Goal: Task Accomplishment & Management: Manage account settings

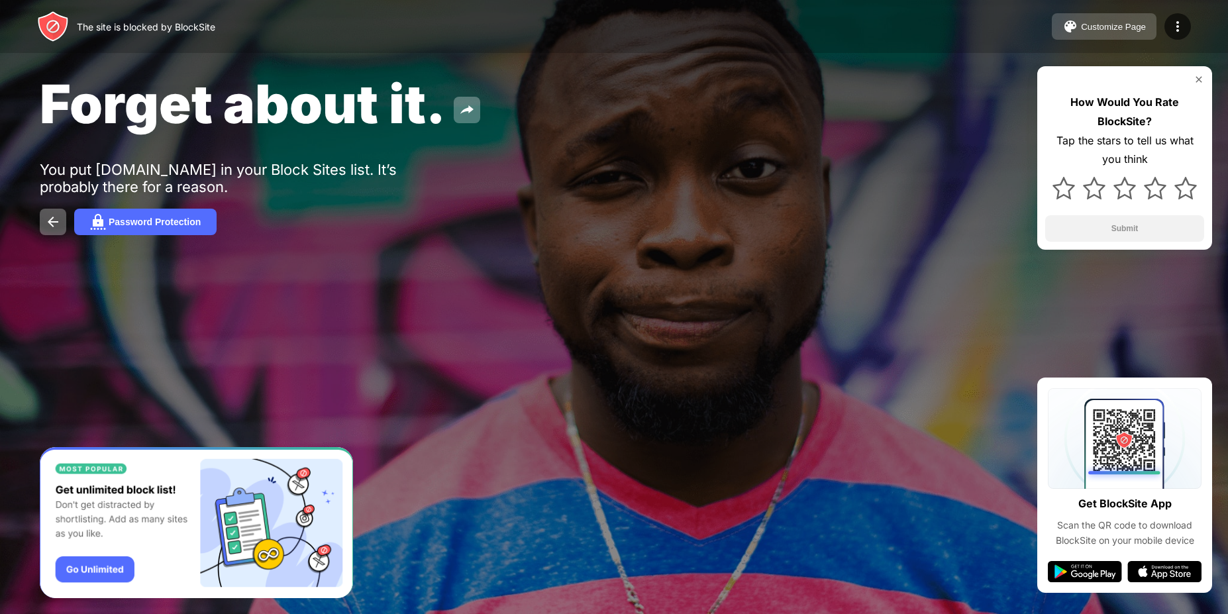
click at [1116, 35] on button "Customize Page" at bounding box center [1104, 26] width 105 height 26
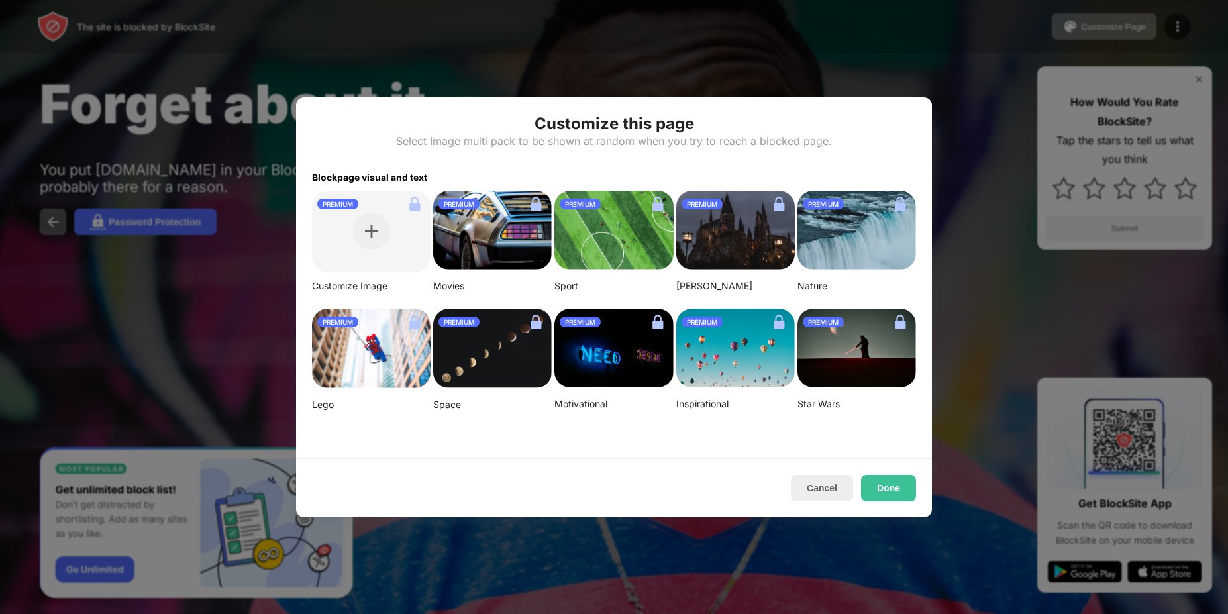
click at [383, 215] on div "PREMIUM" at bounding box center [371, 232] width 119 height 82
click at [827, 489] on button "Cancel" at bounding box center [822, 488] width 62 height 26
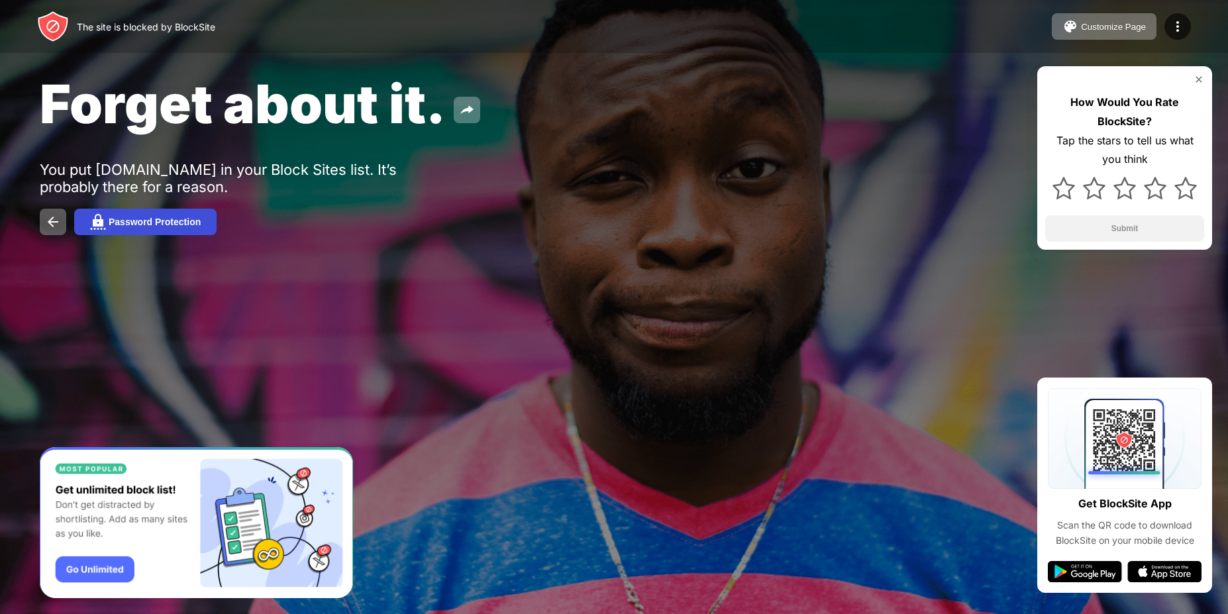
click at [89, 223] on button "Password Protection" at bounding box center [145, 222] width 142 height 26
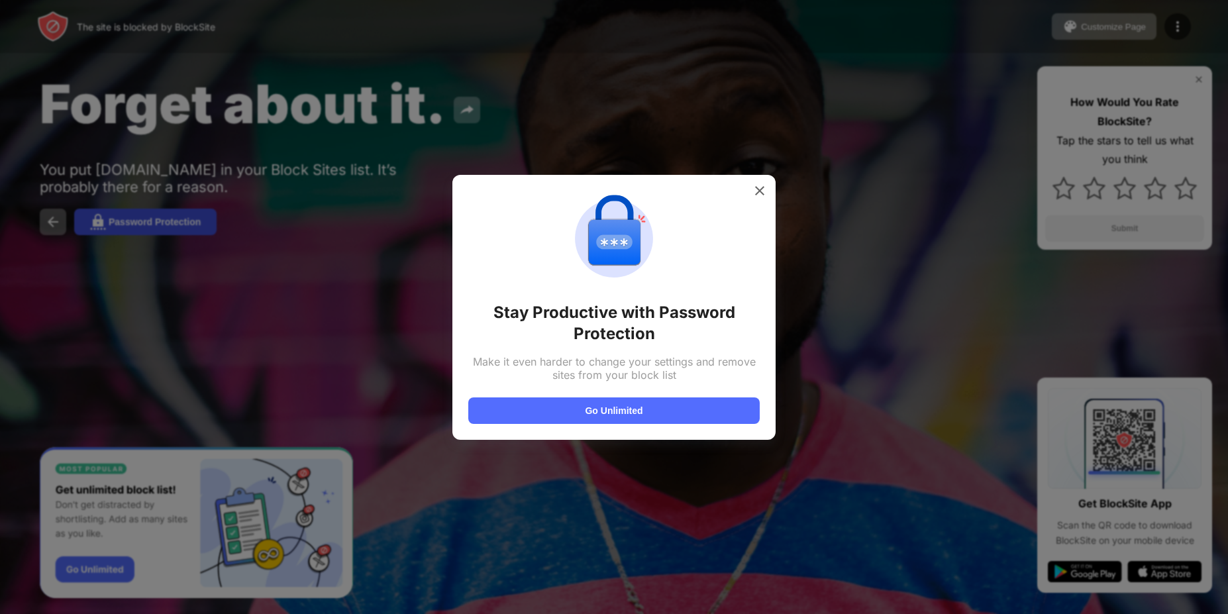
click at [89, 223] on div at bounding box center [614, 307] width 1228 height 614
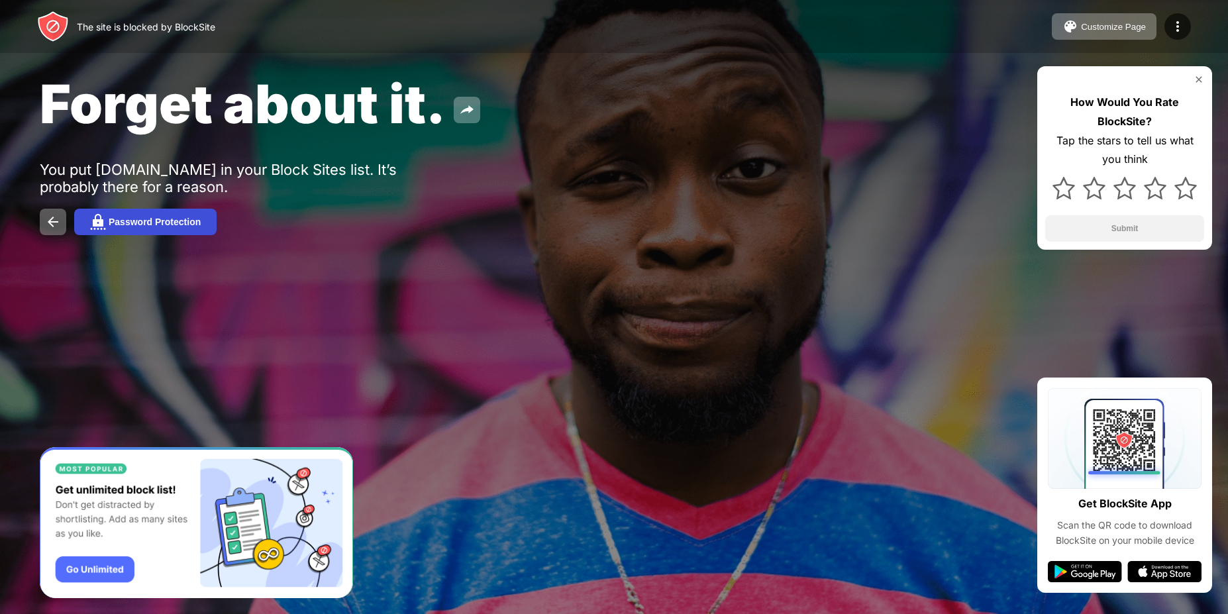
click at [89, 223] on button "Password Protection" at bounding box center [145, 222] width 142 height 26
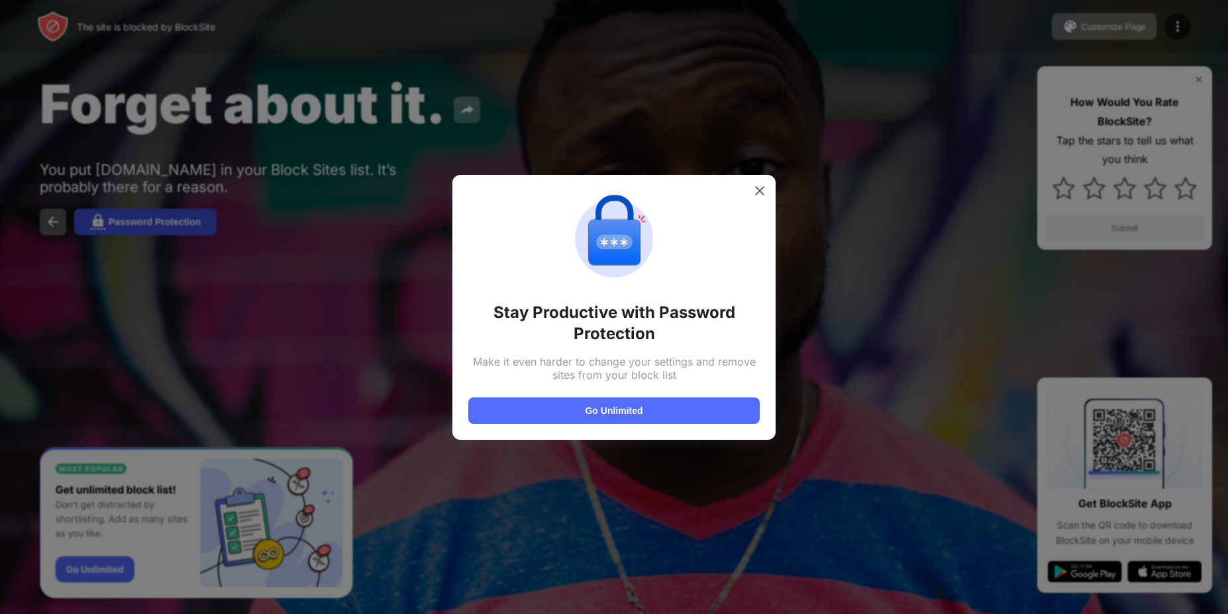
click at [89, 223] on div at bounding box center [614, 307] width 1228 height 614
